Goal: Navigation & Orientation: Understand site structure

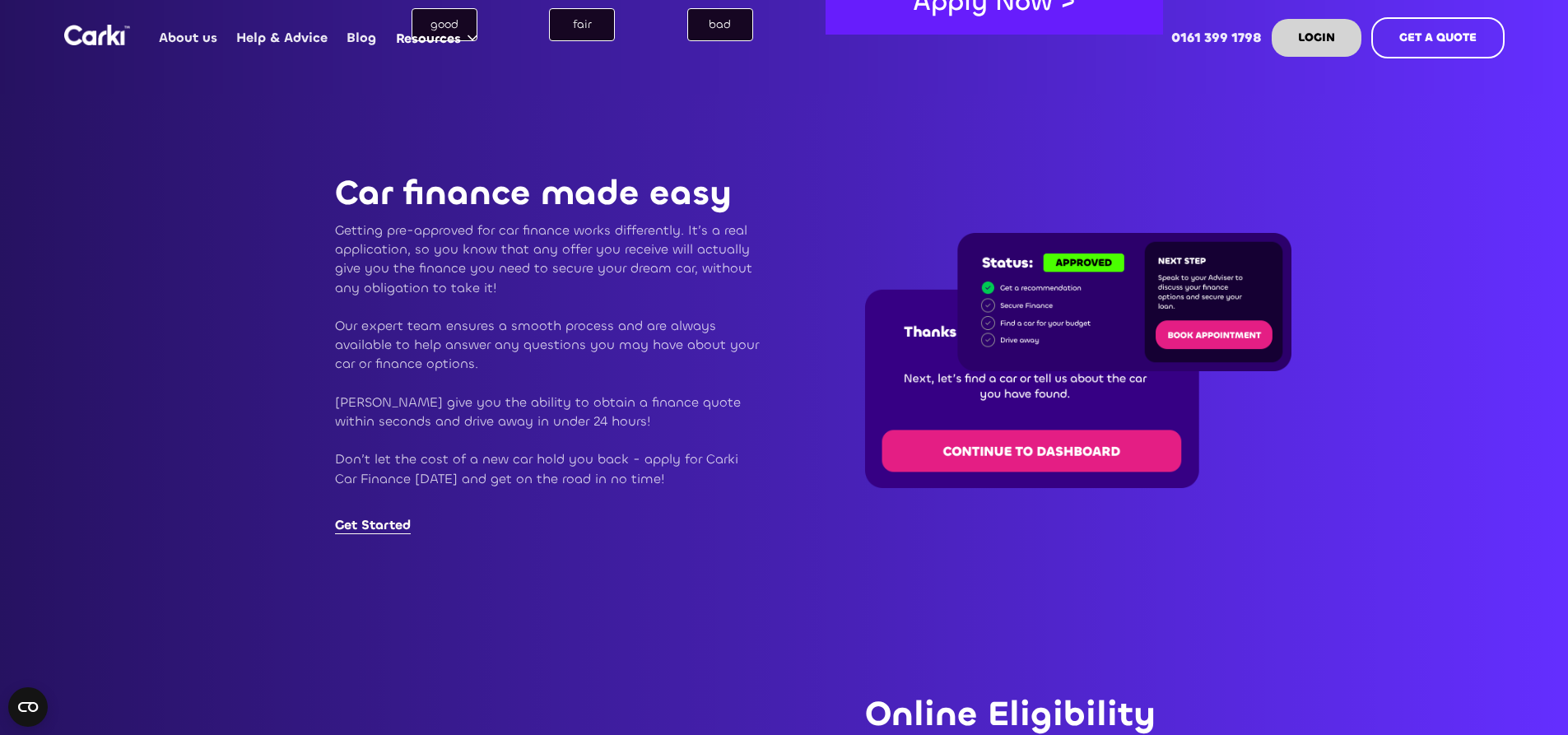
scroll to position [1400, 0]
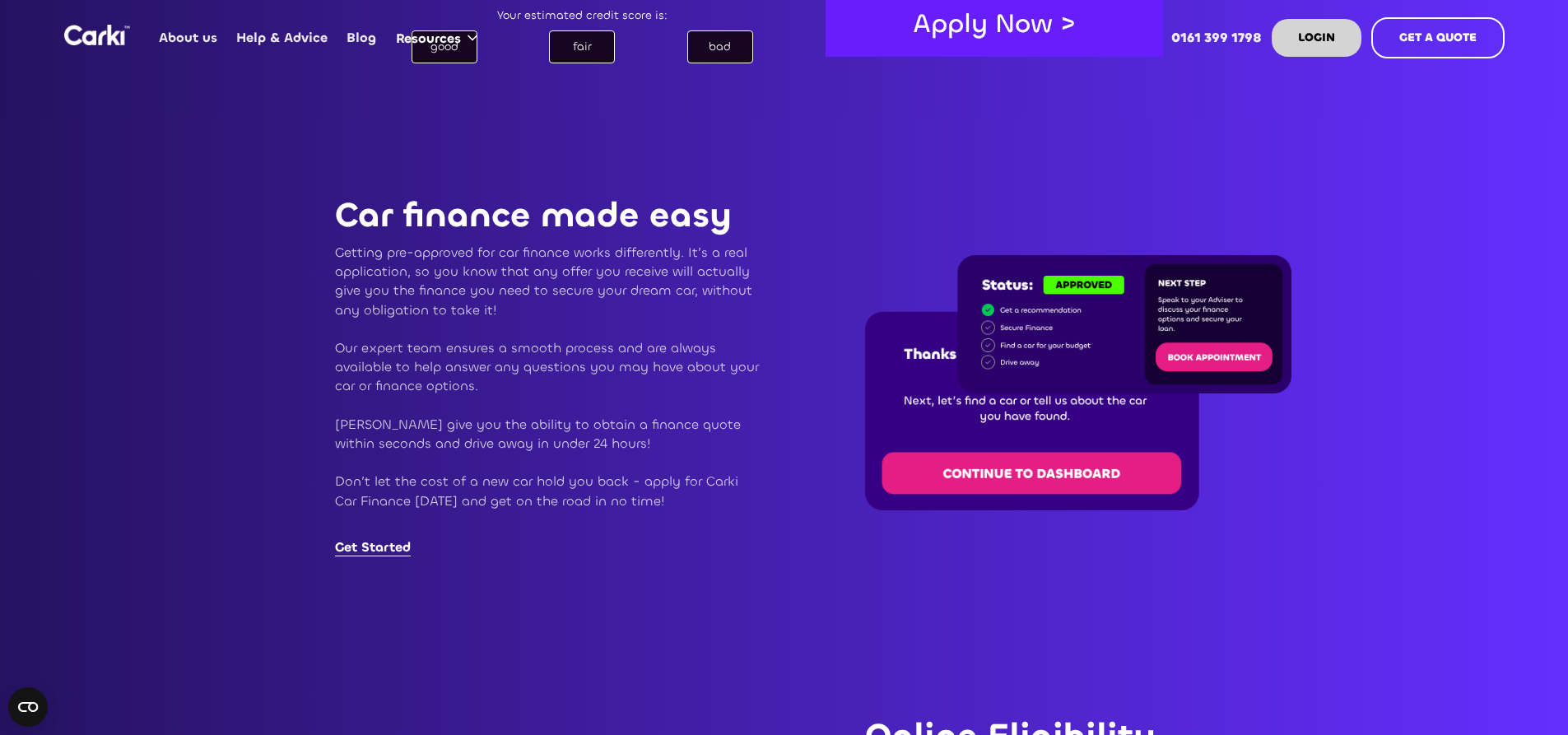
drag, startPoint x: 1237, startPoint y: 37, endPoint x: 1196, endPoint y: 91, distance: 67.8
click at [1185, 126] on div at bounding box center [1049, 376] width 530 height 521
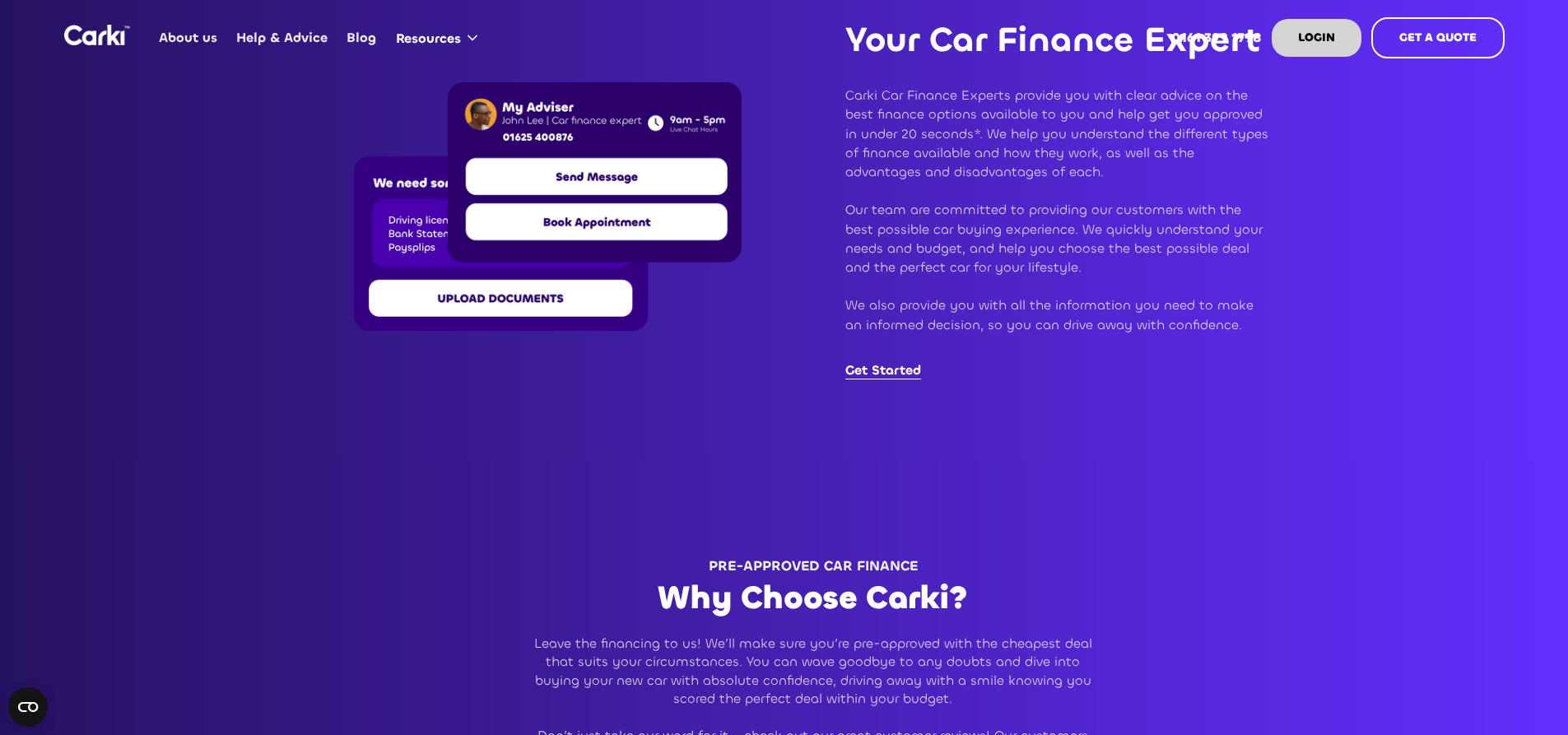
scroll to position [3458, 0]
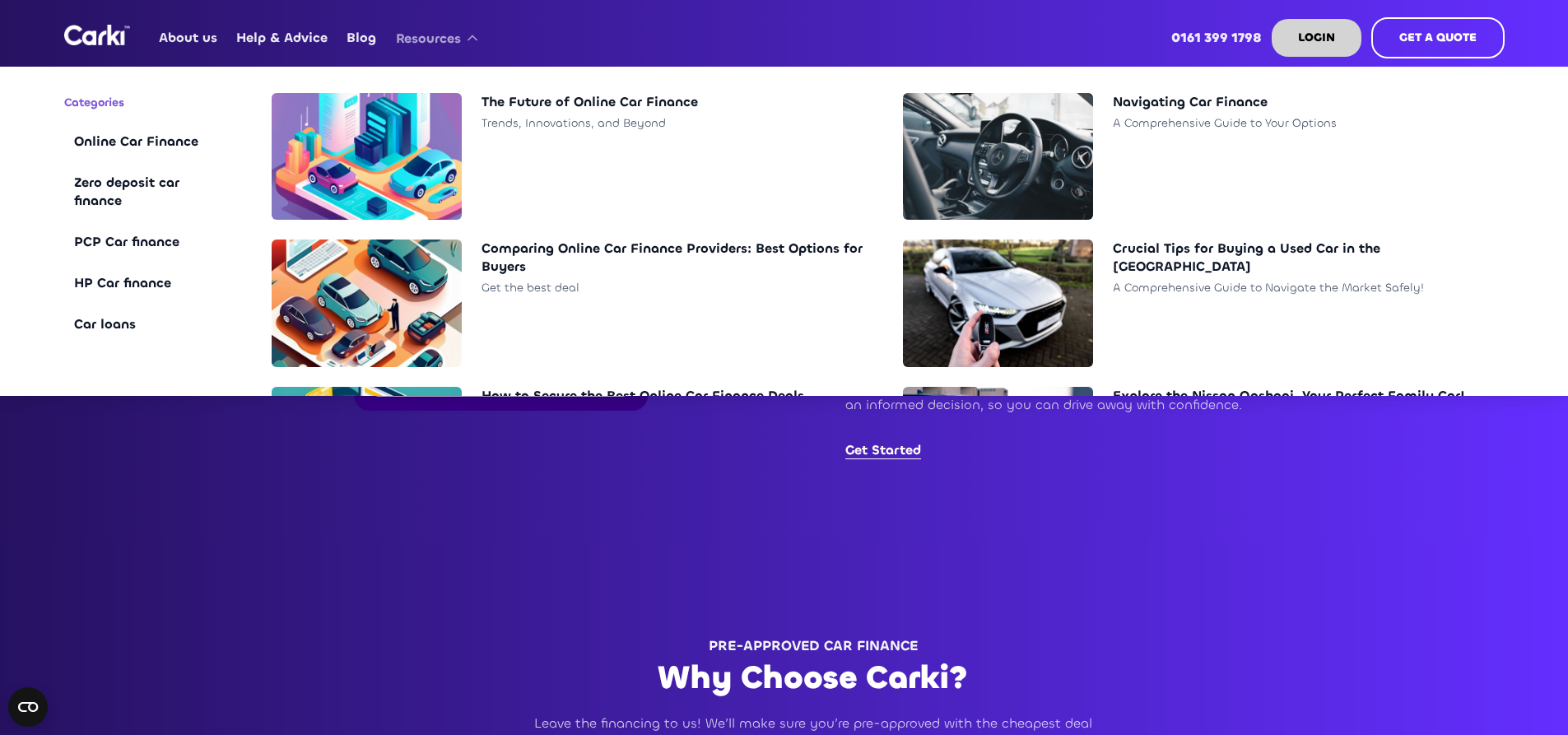
click at [435, 47] on div "Resources" at bounding box center [428, 38] width 65 height 18
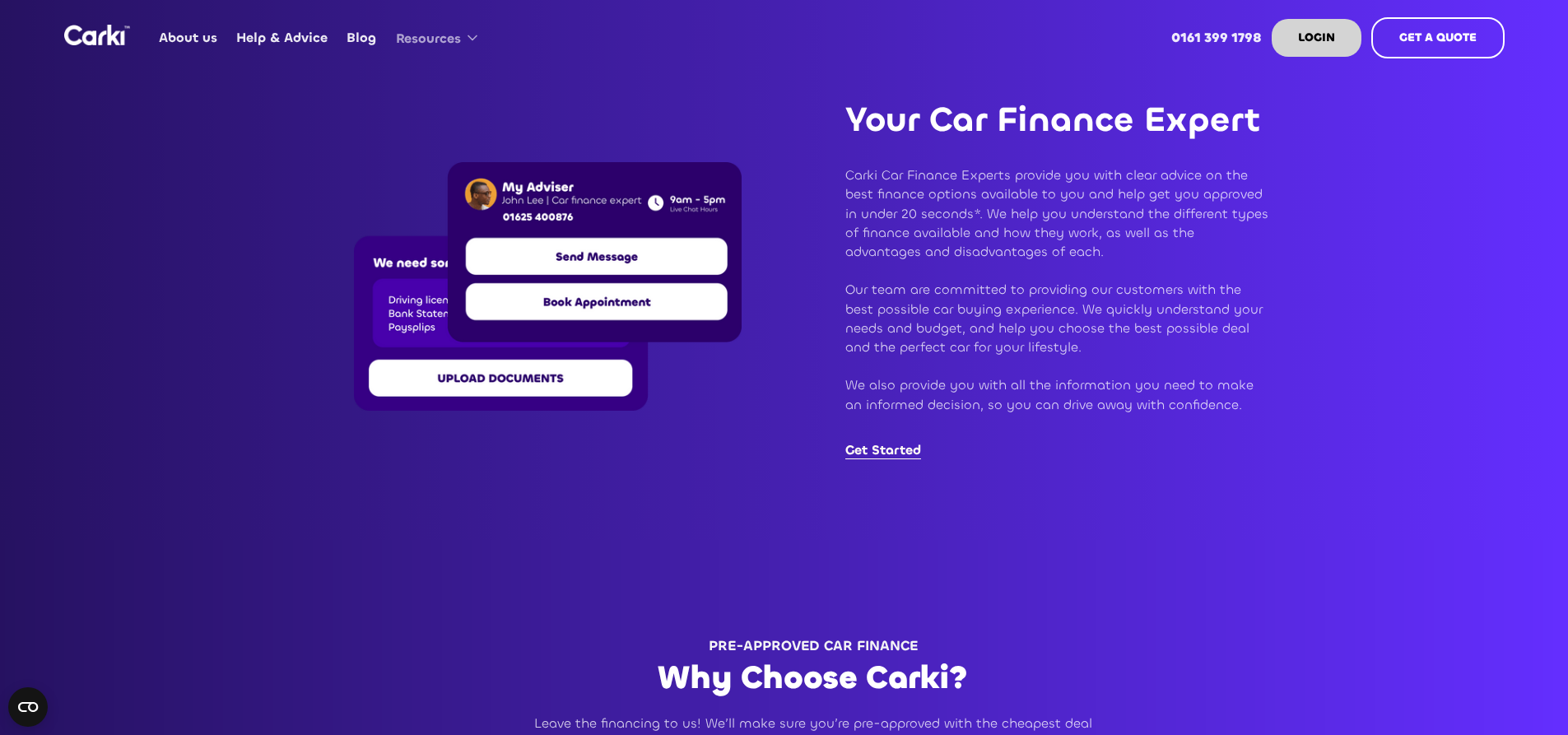
click at [435, 47] on div "Resources" at bounding box center [428, 38] width 65 height 18
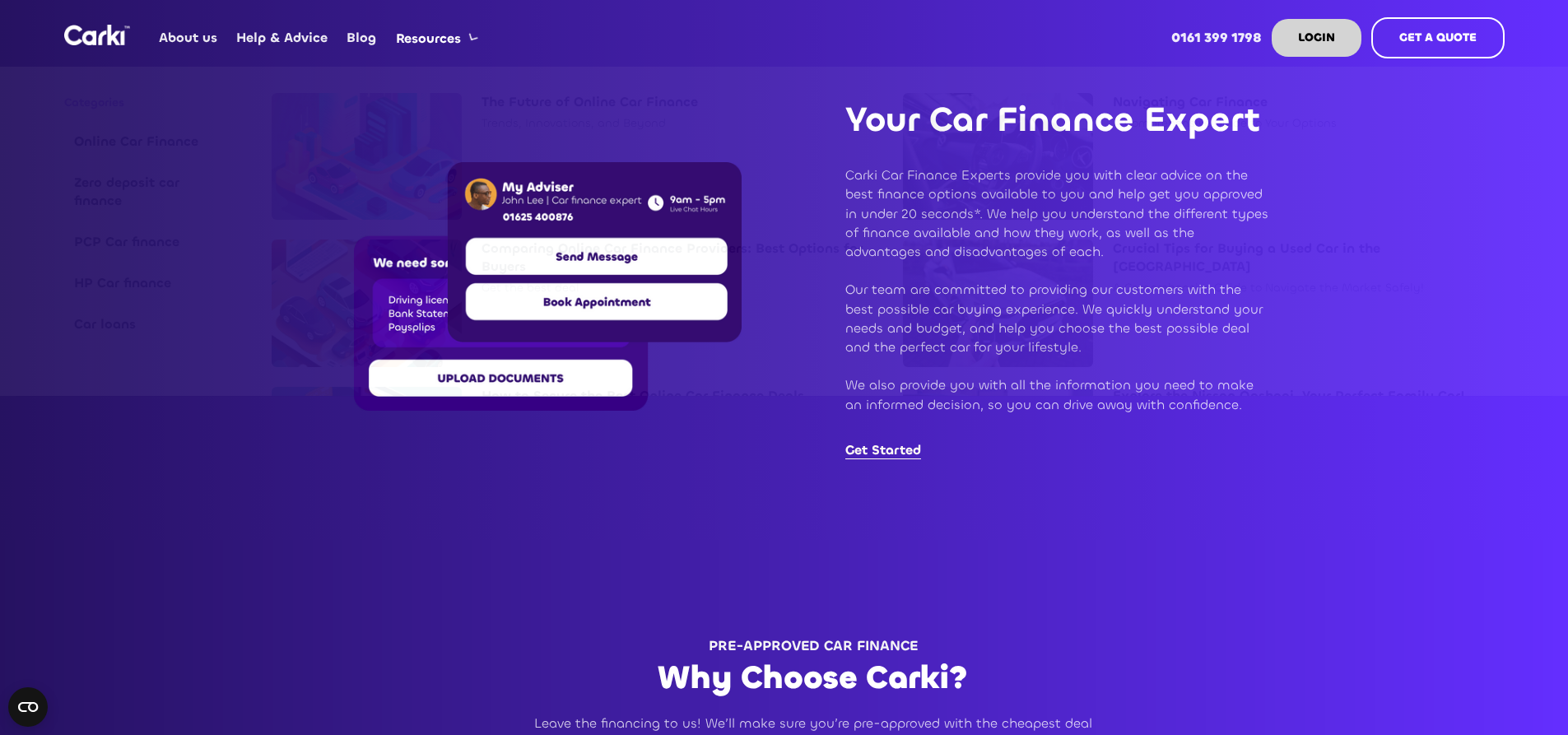
click at [290, 41] on link "Help & Advice" at bounding box center [282, 37] width 110 height 64
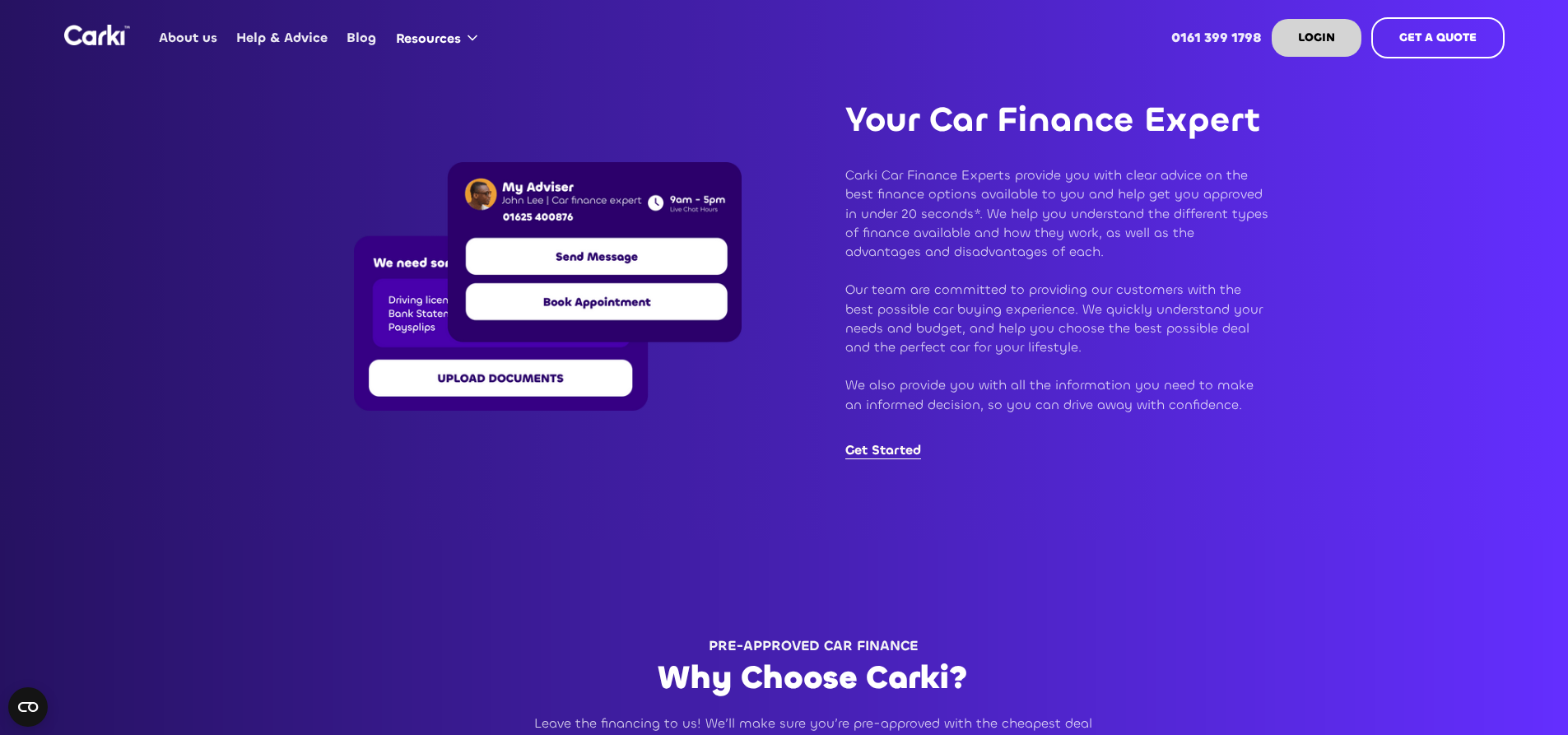
click at [190, 37] on link "About us" at bounding box center [188, 37] width 77 height 64
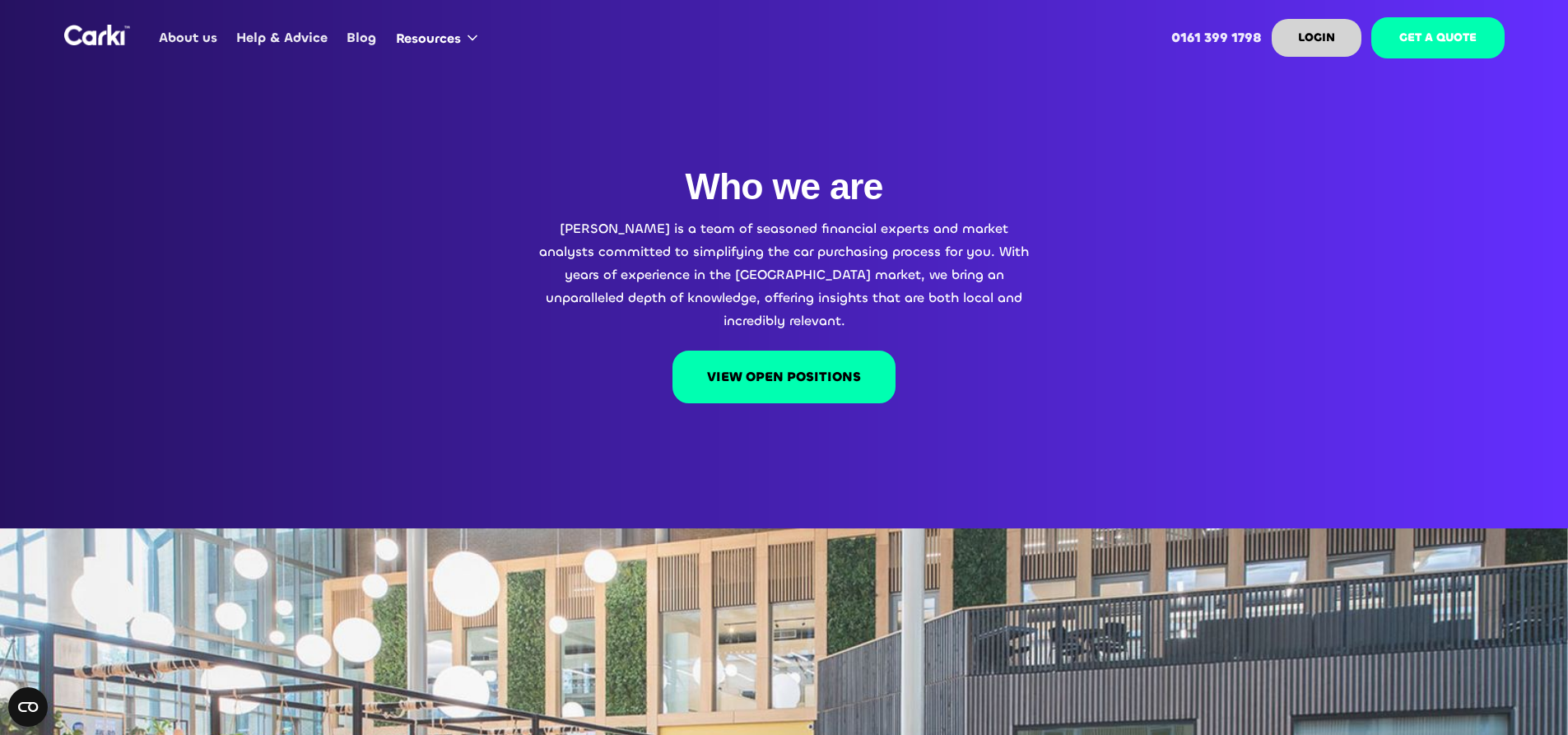
click at [1435, 38] on strong "GET A QUOTE" at bounding box center [1437, 37] width 77 height 16
click at [349, 40] on link "Blog" at bounding box center [361, 37] width 49 height 64
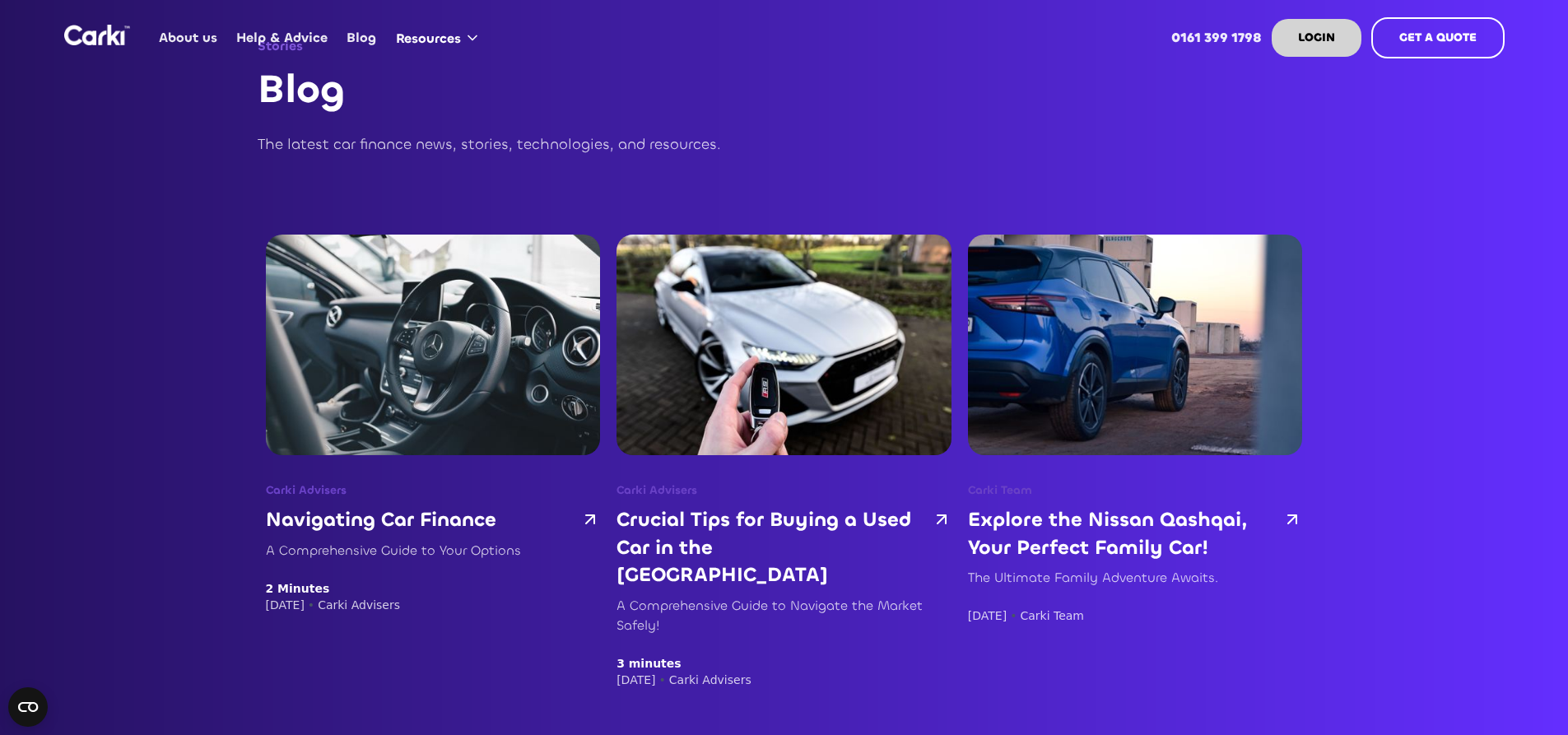
scroll to position [46, 0]
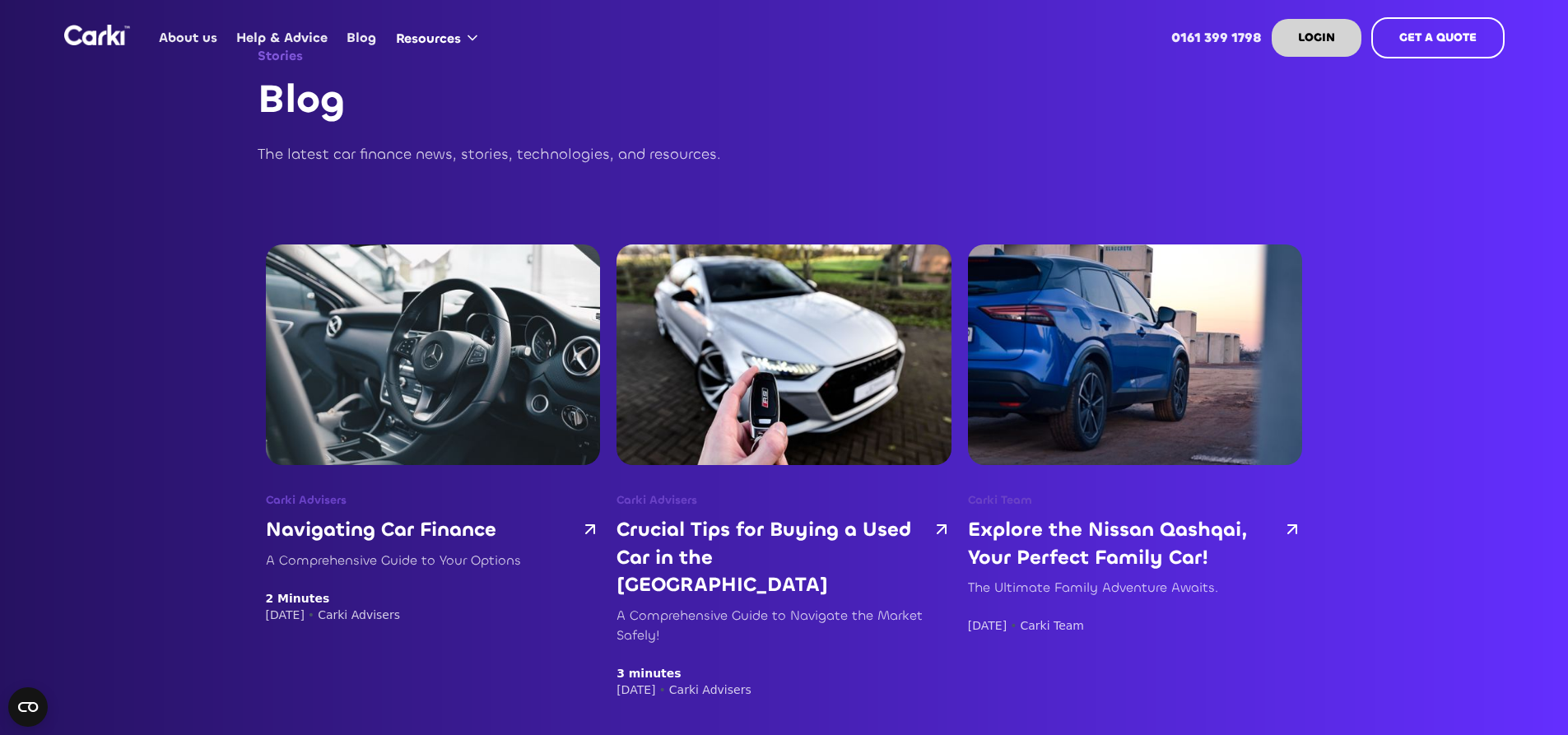
click at [189, 46] on link "About us" at bounding box center [188, 37] width 77 height 64
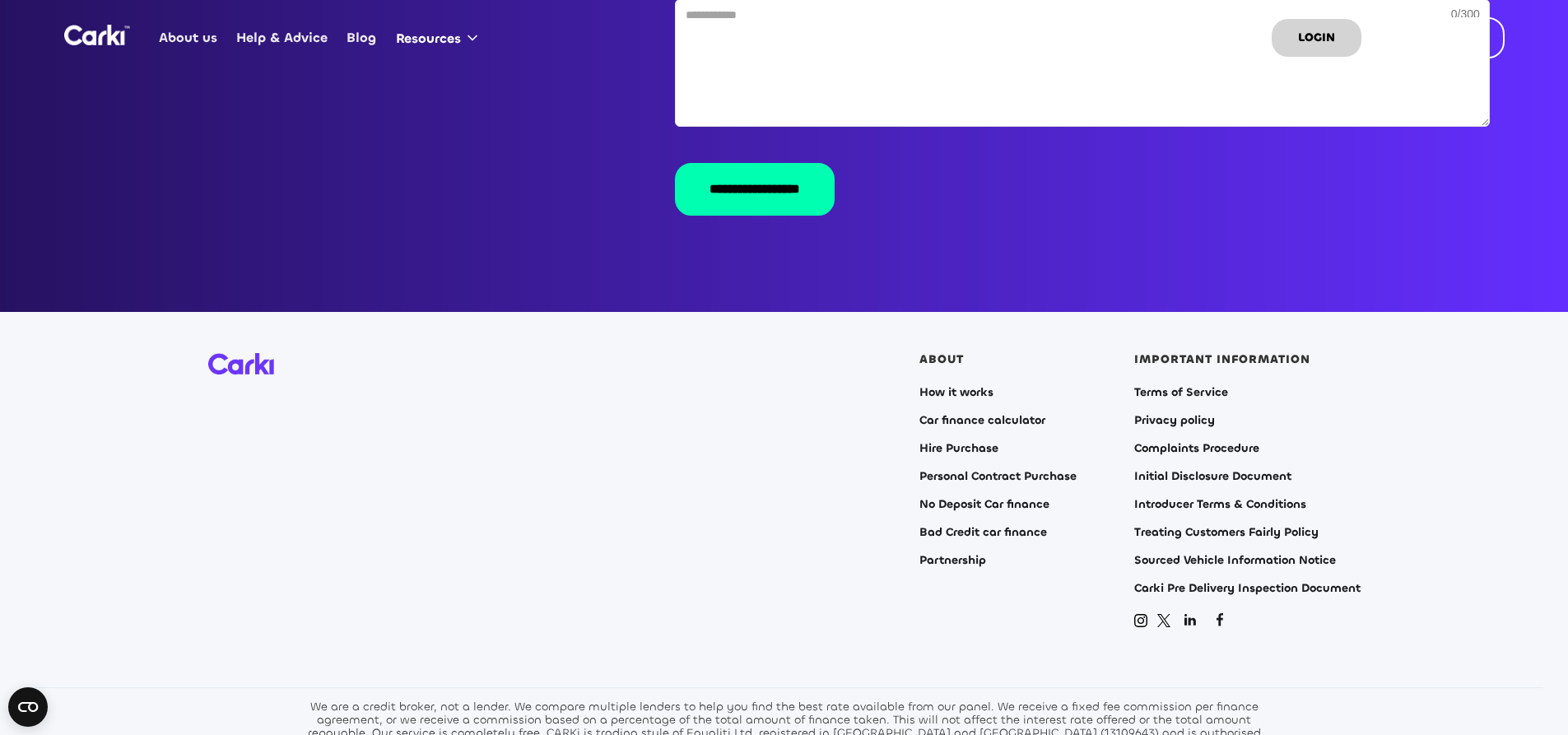
scroll to position [3353, 0]
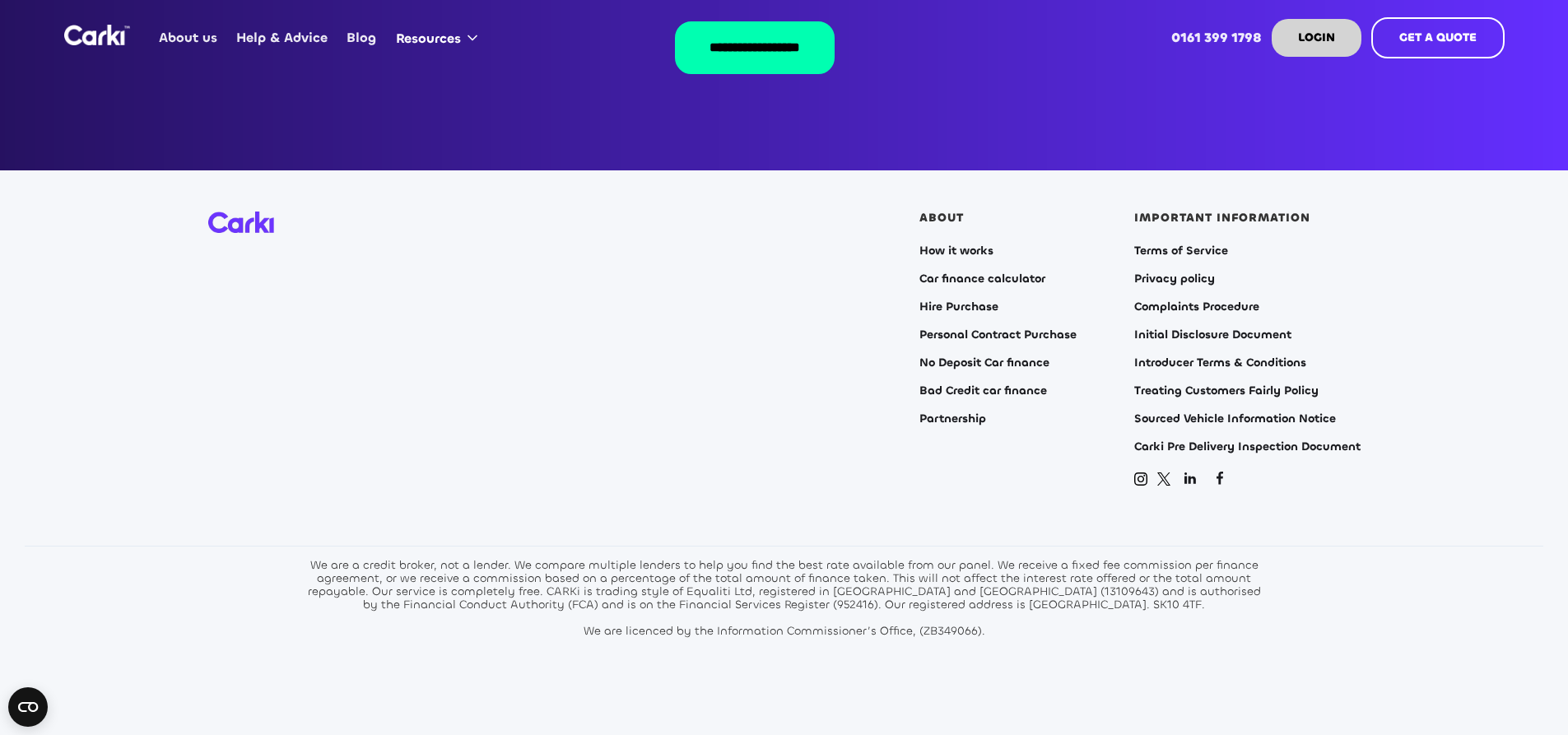
click at [114, 35] on img "home" at bounding box center [97, 35] width 66 height 21
